Goal: Complete application form

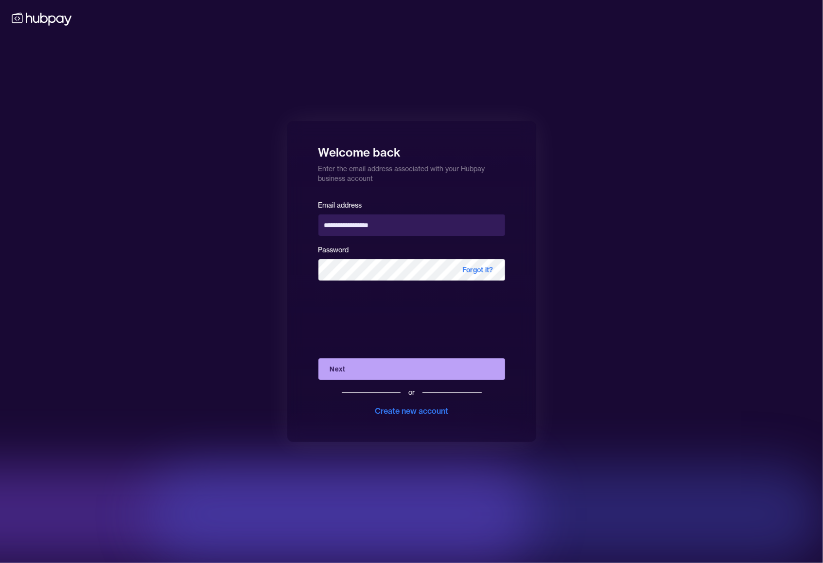
click at [487, 366] on button "Next" at bounding box center [412, 368] width 187 height 21
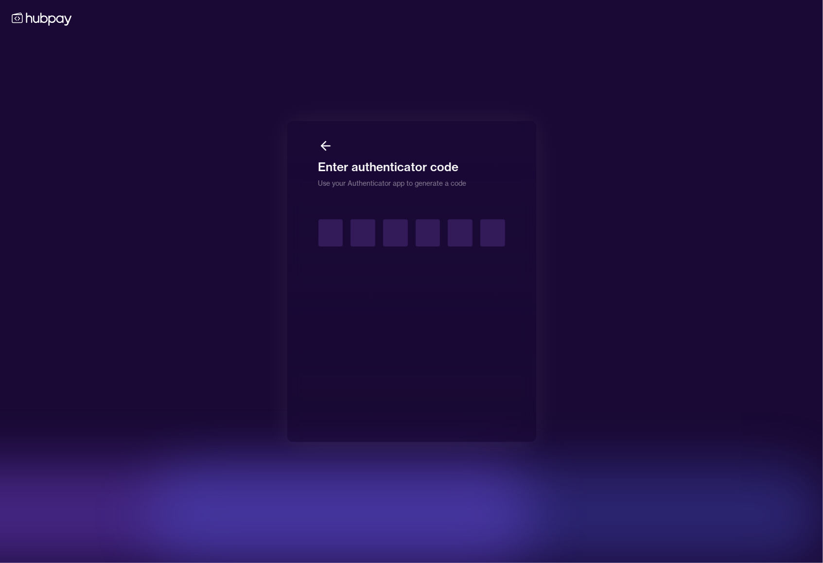
type input "*"
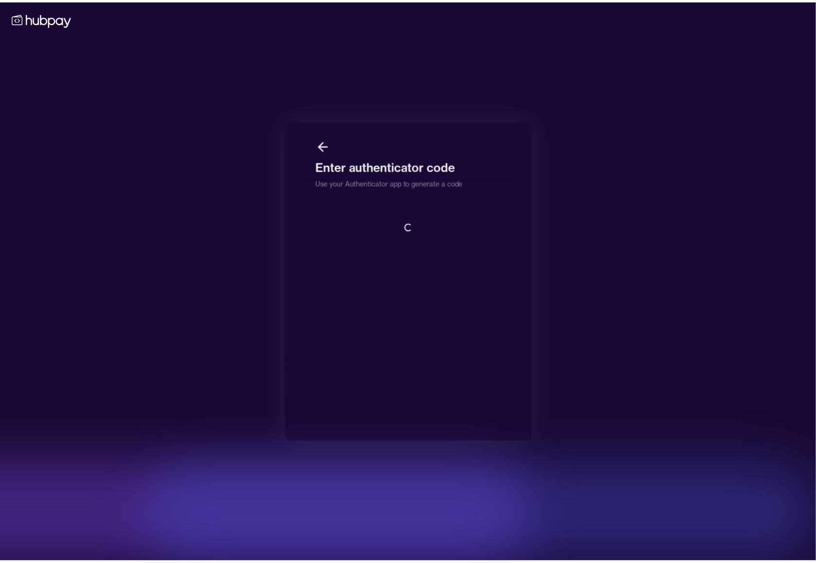
scroll to position [1, 0]
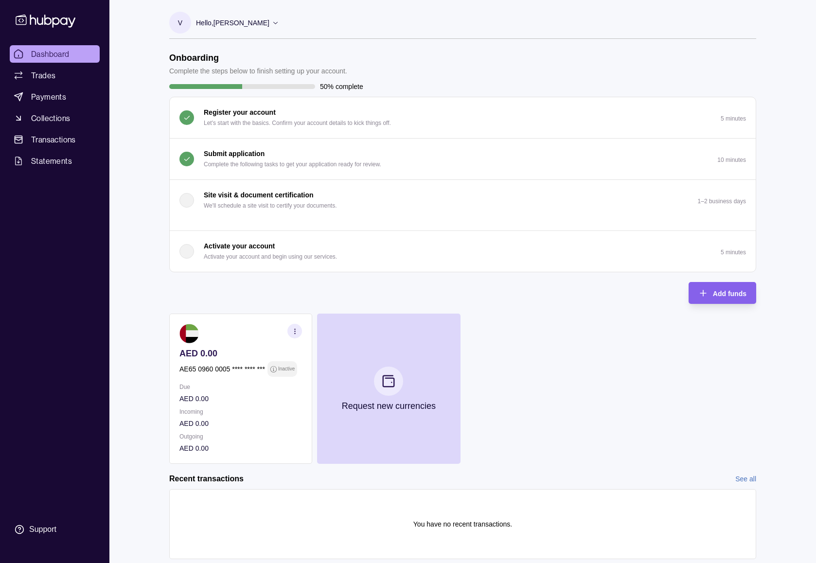
click at [295, 163] on p "Complete the following tasks to get your application ready for review." at bounding box center [293, 164] width 178 height 11
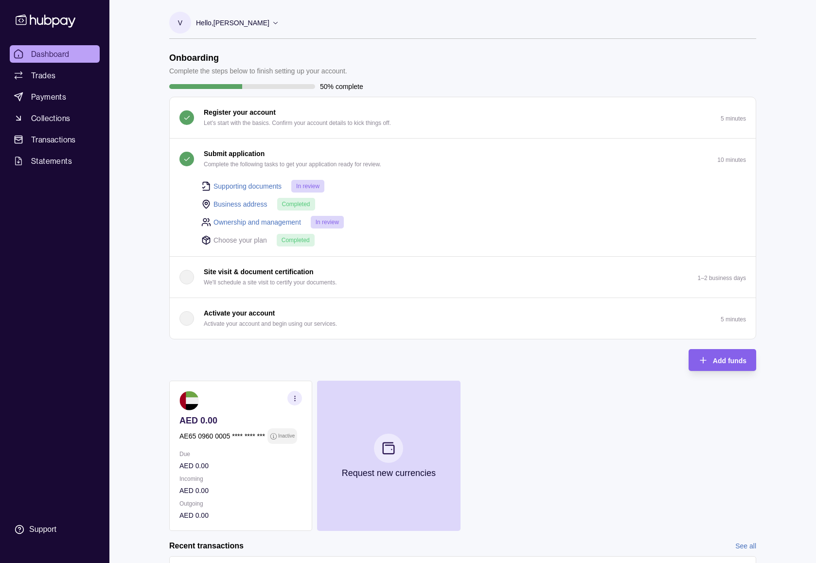
click at [321, 148] on div "Submit application Complete the following tasks to get your application ready f…" at bounding box center [293, 158] width 178 height 21
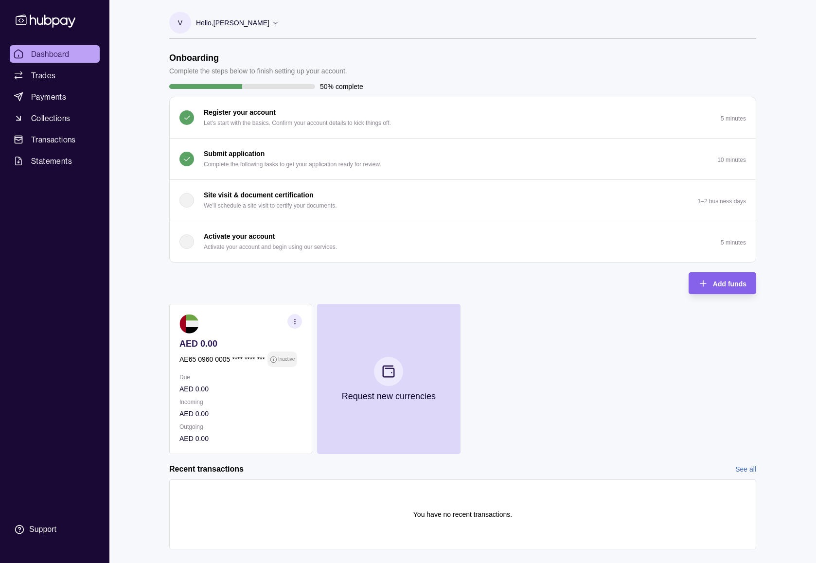
click at [341, 152] on div "Submit application Complete the following tasks to get your application ready f…" at bounding box center [293, 158] width 178 height 21
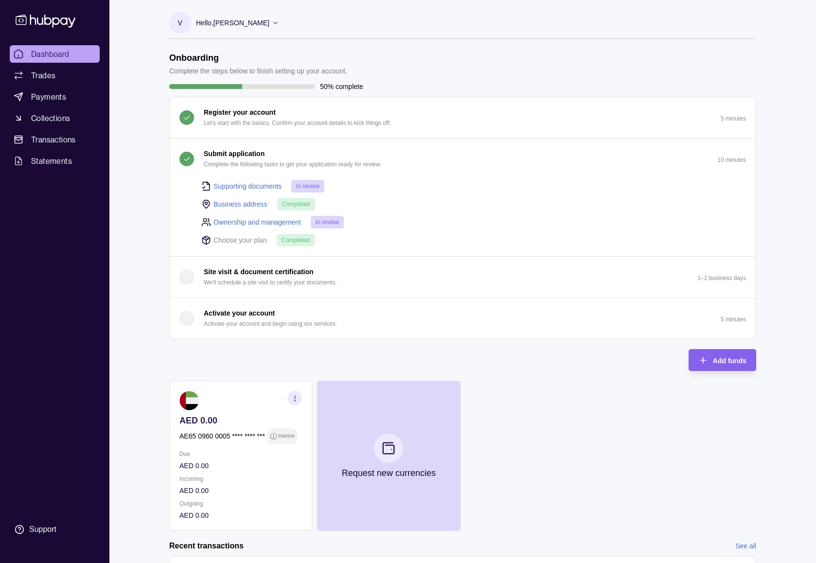
click at [355, 150] on div "Submit application Complete the following tasks to get your application ready f…" at bounding box center [293, 158] width 178 height 21
